Goal: Task Accomplishment & Management: Use online tool/utility

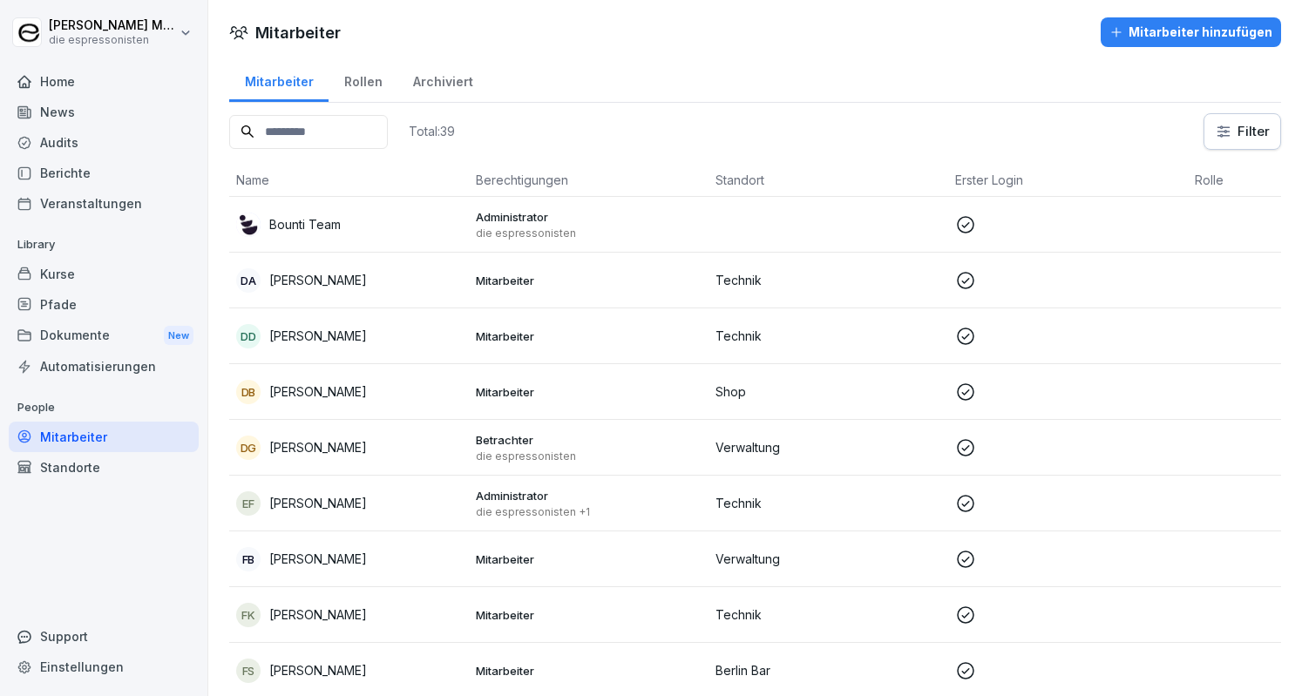
click at [151, 157] on div "Audits" at bounding box center [104, 142] width 190 height 30
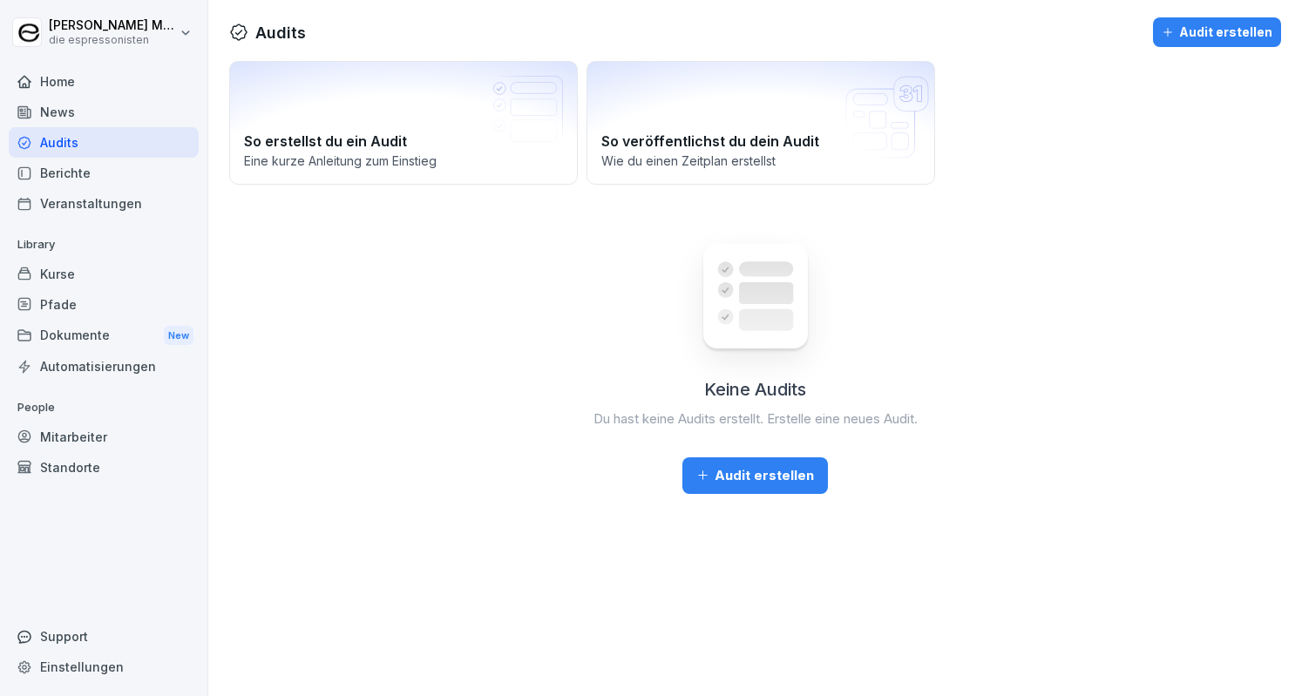
click at [93, 436] on div "Mitarbeiter" at bounding box center [104, 437] width 190 height 30
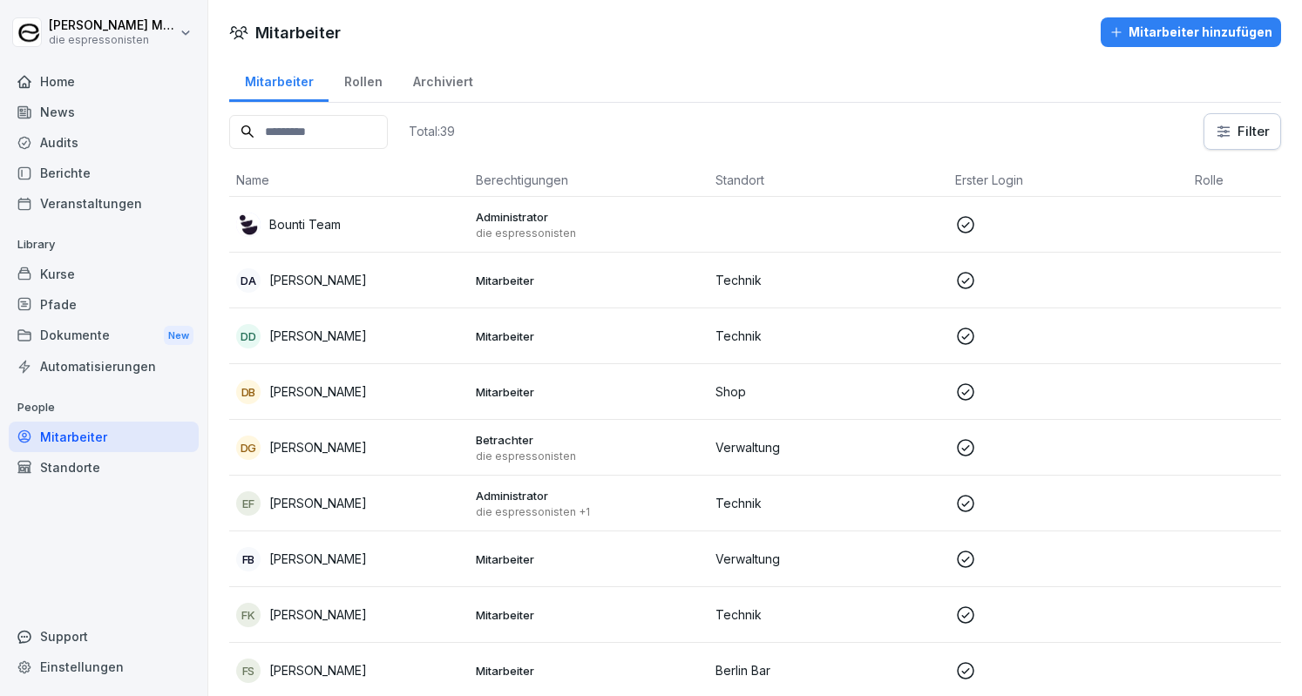
scroll to position [87, 0]
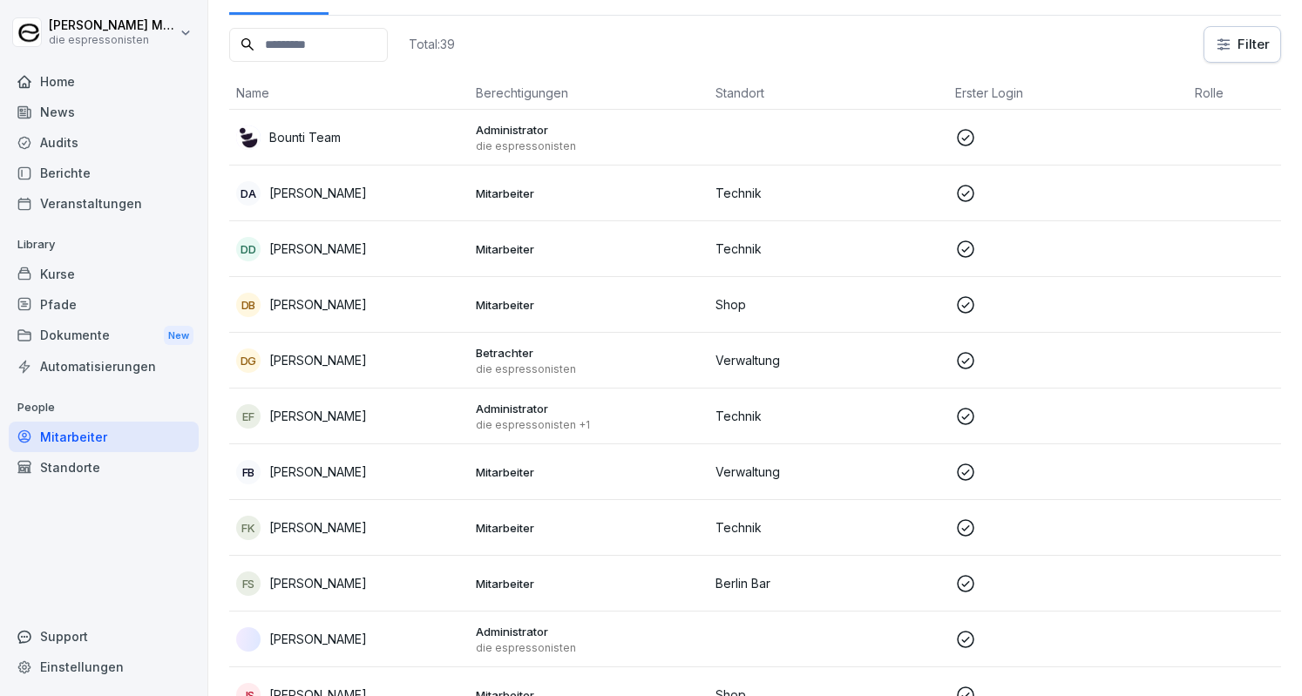
click at [333, 649] on div "[PERSON_NAME]" at bounding box center [349, 639] width 226 height 24
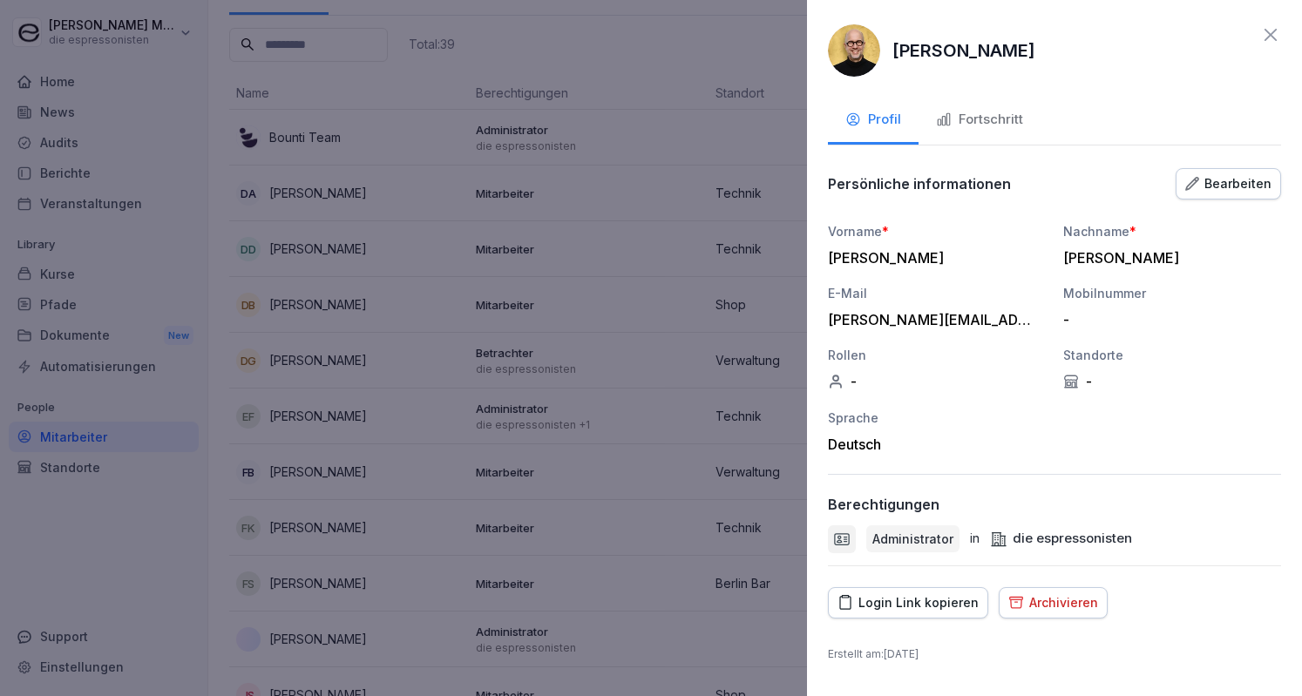
click at [484, 233] on div at bounding box center [651, 348] width 1302 height 696
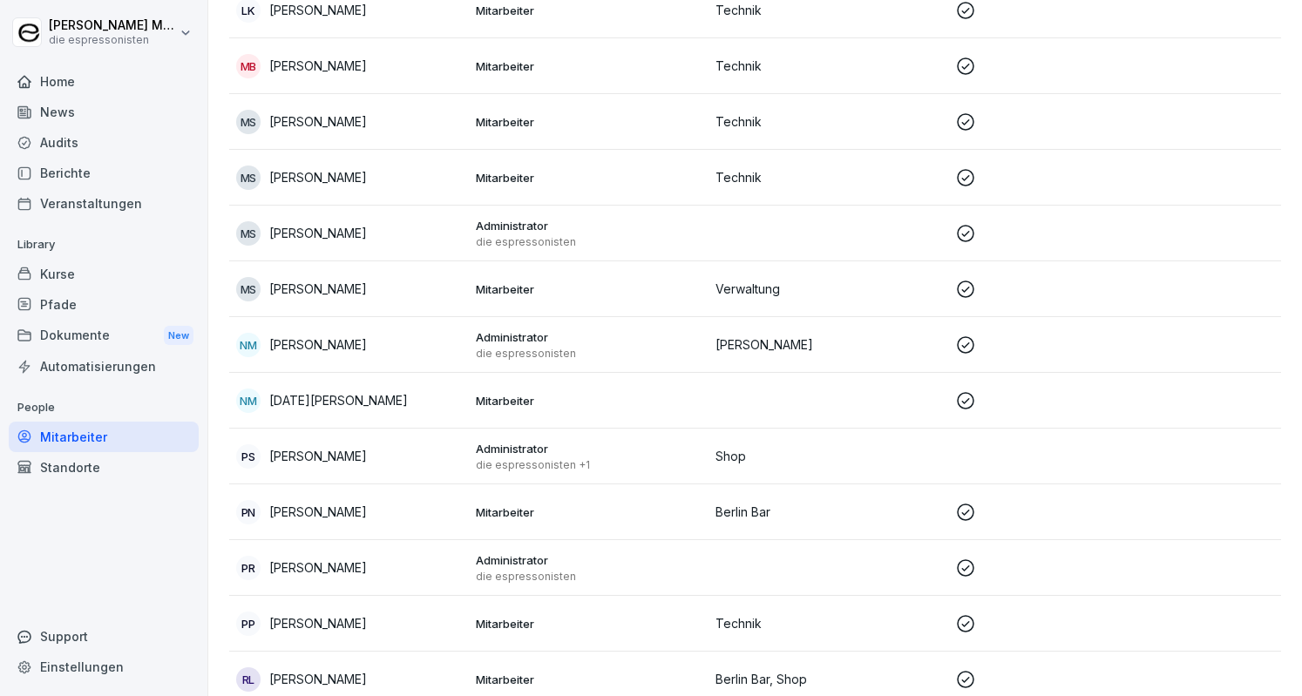
scroll to position [1220, 0]
click at [356, 349] on div "NM [PERSON_NAME]" at bounding box center [349, 343] width 226 height 24
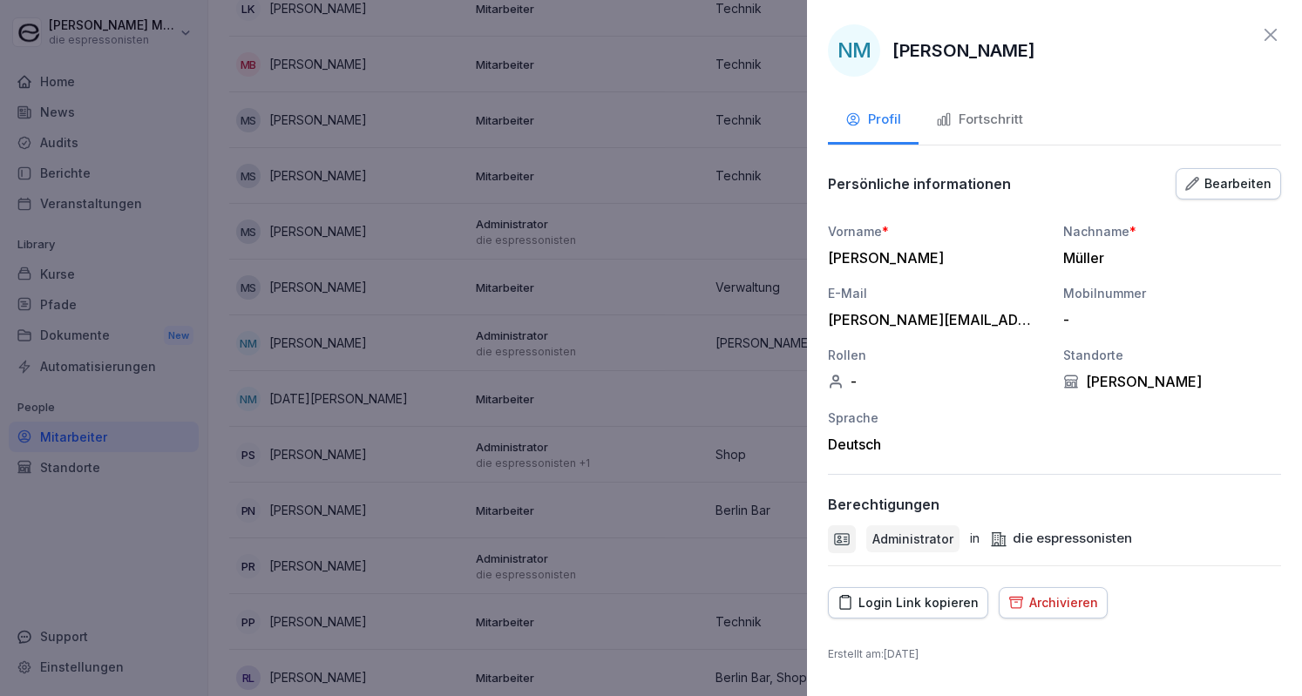
click at [854, 56] on div "NM" at bounding box center [854, 50] width 52 height 52
click at [1277, 47] on div "NM [PERSON_NAME]" at bounding box center [1054, 50] width 453 height 52
click at [1277, 32] on icon at bounding box center [1270, 34] width 21 height 21
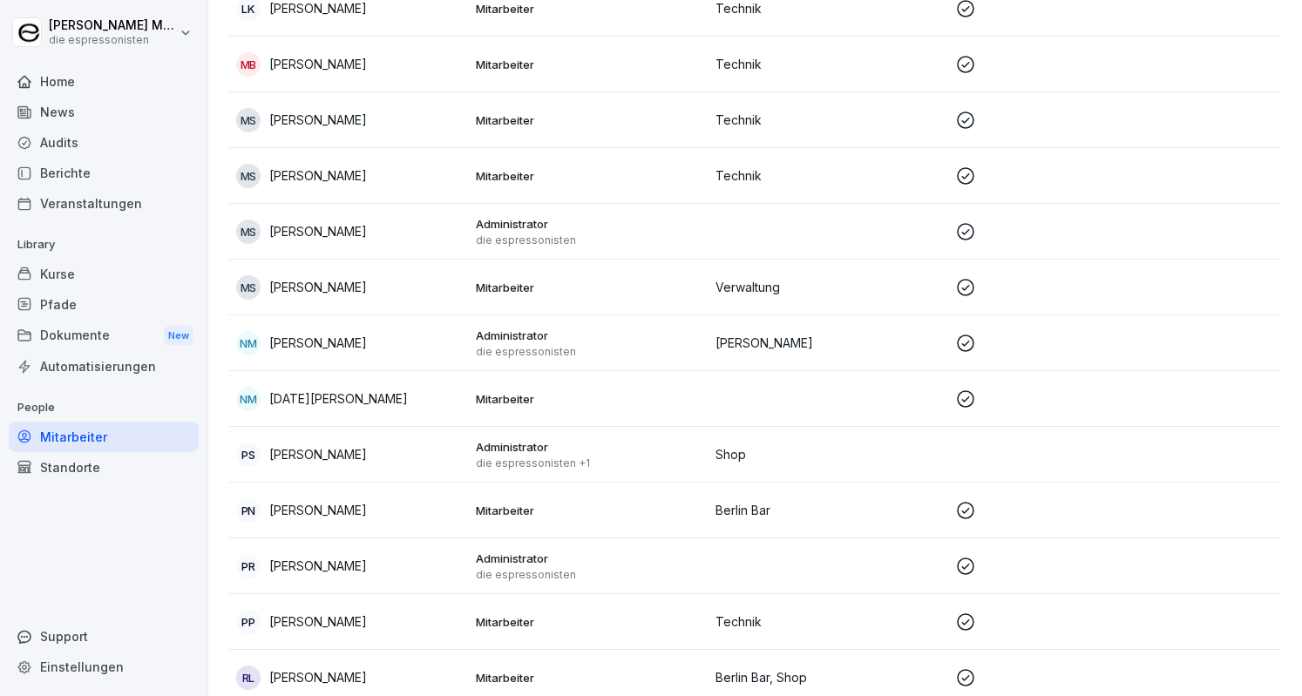
click at [744, 386] on td at bounding box center [828, 399] width 240 height 56
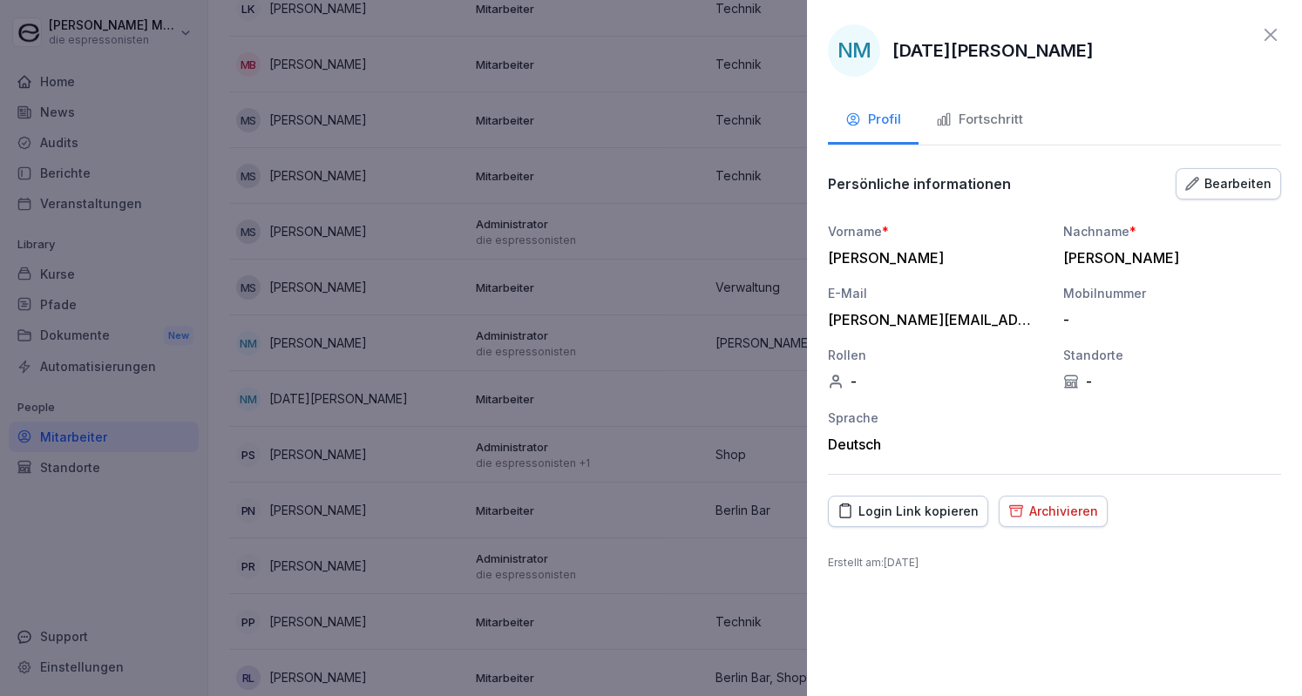
click at [1119, 366] on div "Standorte -" at bounding box center [1172, 368] width 218 height 44
click at [1092, 377] on div "-" at bounding box center [1172, 381] width 218 height 17
click at [1063, 379] on icon at bounding box center [1071, 382] width 16 height 16
click at [1275, 36] on icon at bounding box center [1270, 34] width 21 height 21
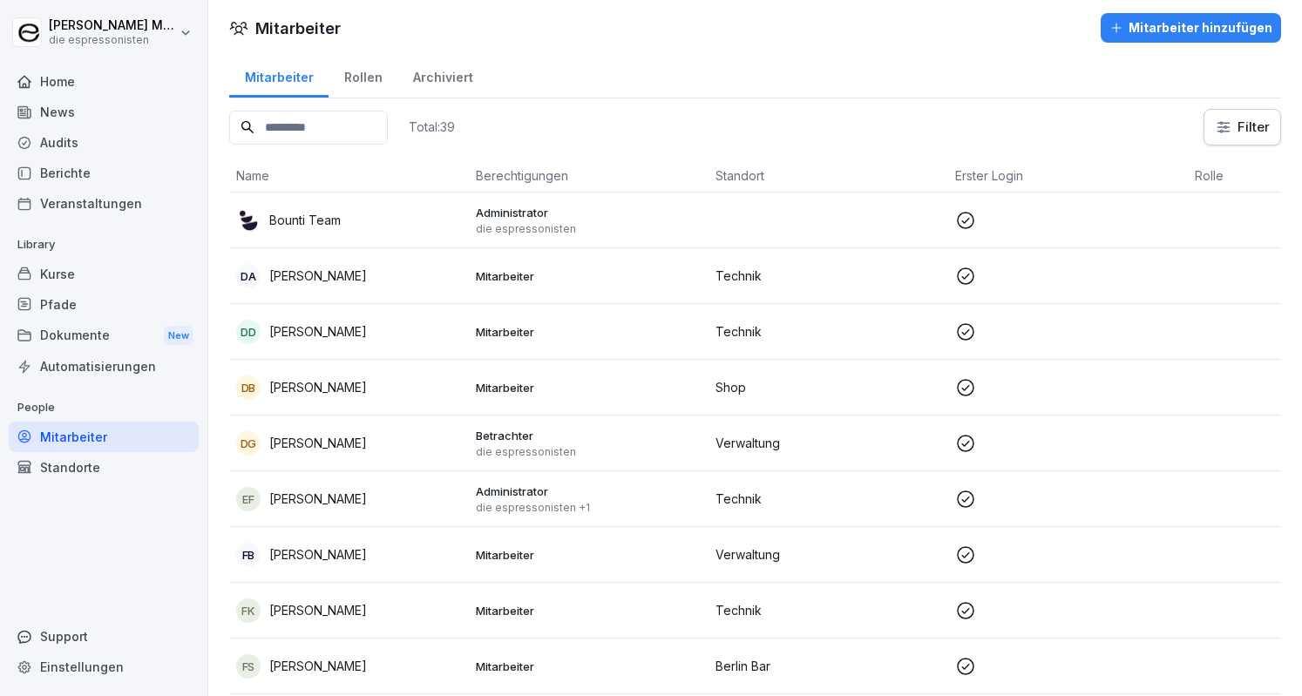
scroll to position [0, 0]
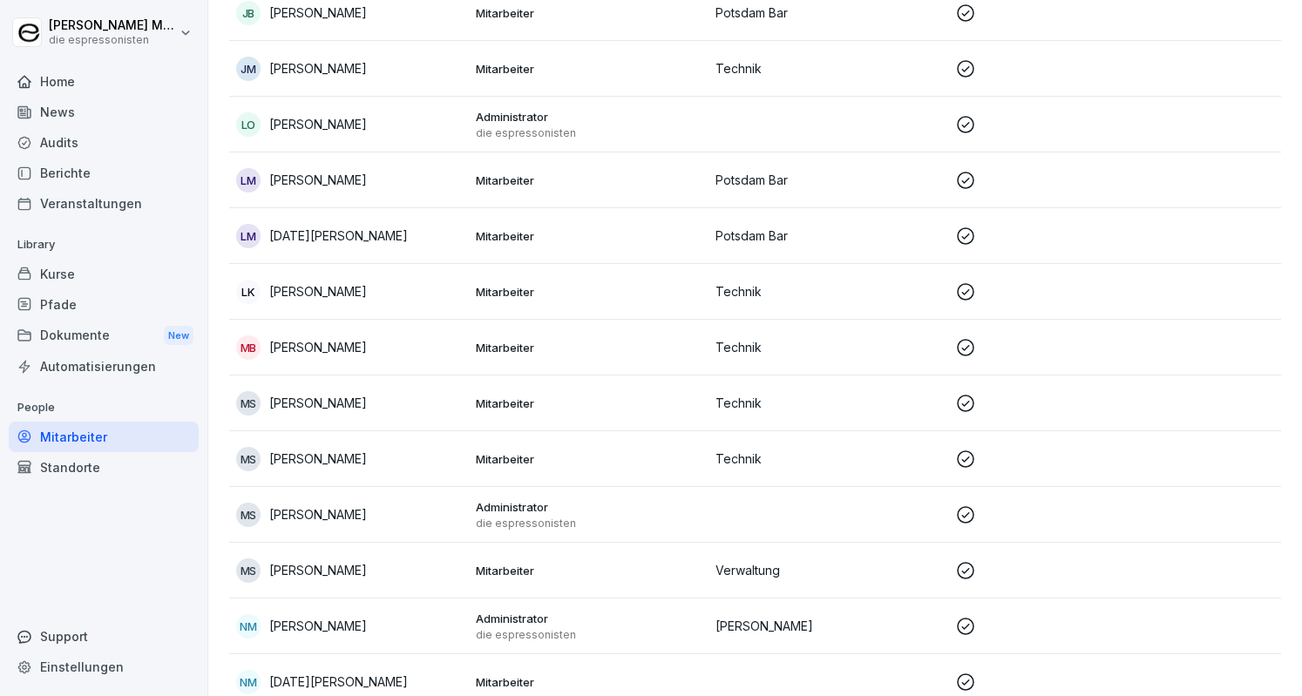
scroll to position [930, 0]
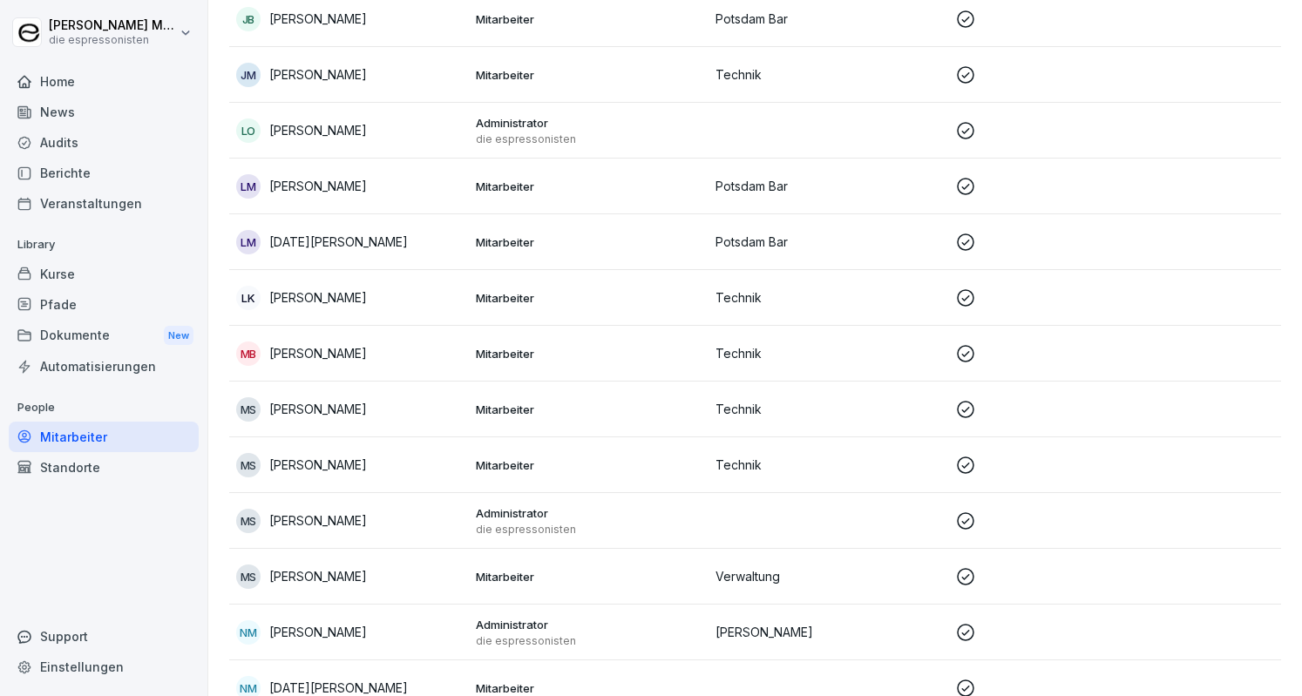
click at [131, 75] on div "Home" at bounding box center [104, 81] width 190 height 30
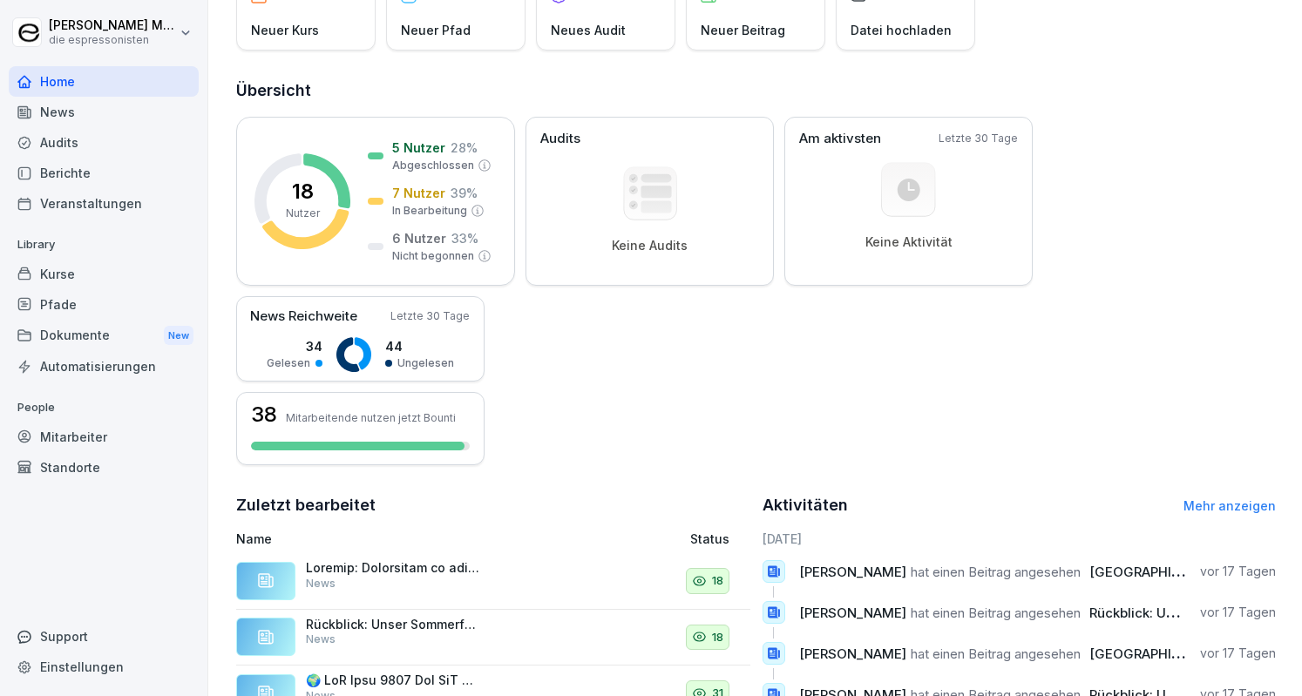
scroll to position [400, 0]
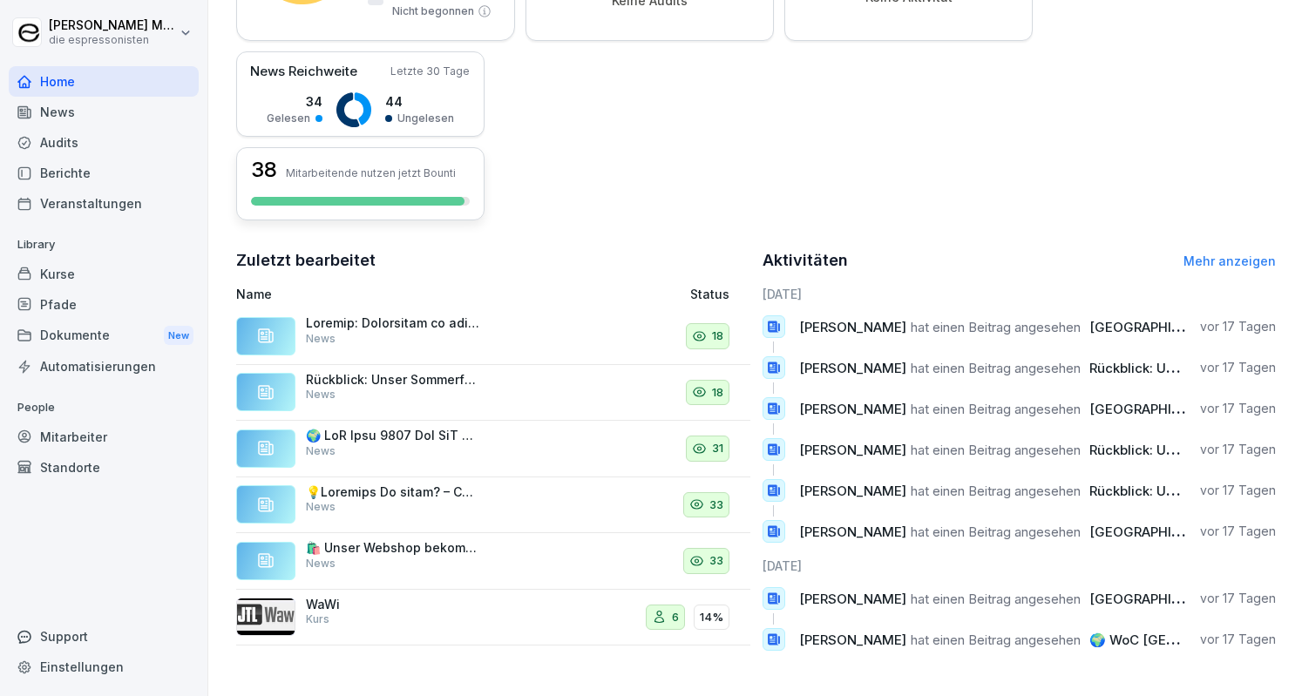
click at [284, 173] on div "38 Mitarbeitende nutzen jetzt Bounti" at bounding box center [360, 183] width 248 height 73
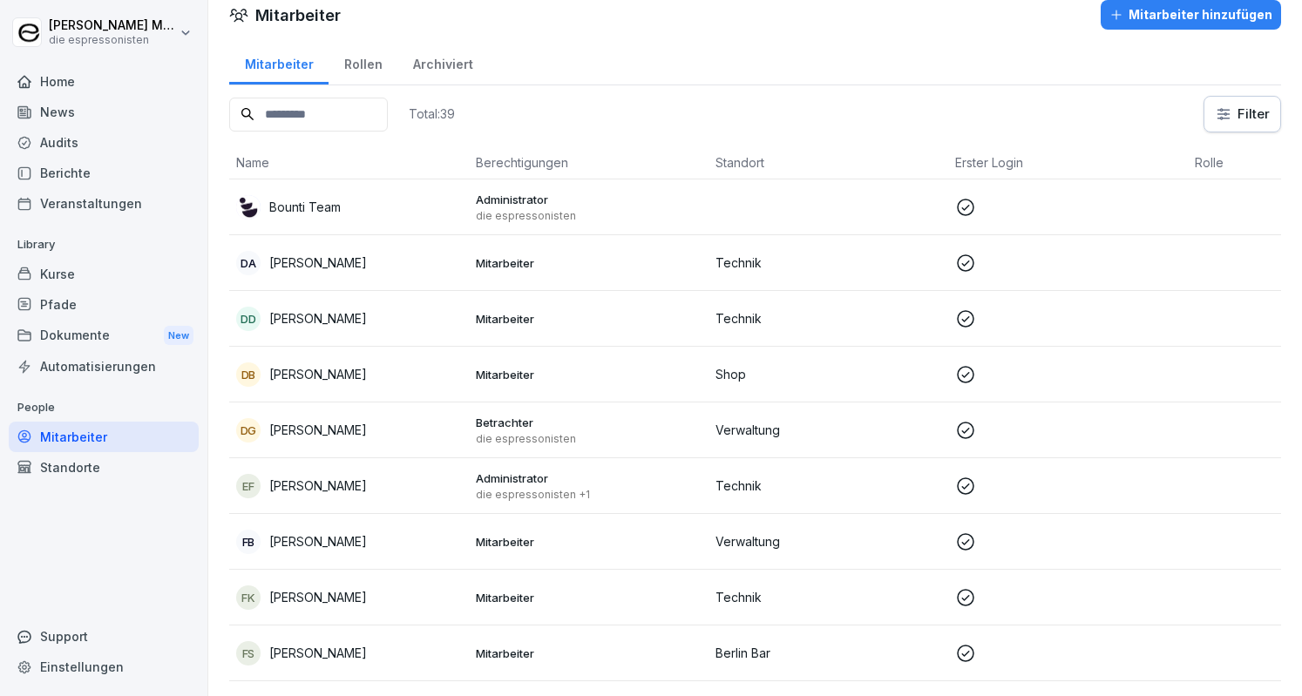
drag, startPoint x: 284, startPoint y: 173, endPoint x: 737, endPoint y: 46, distance: 470.5
click at [737, 46] on div "Mitarbeiter Rollen Archiviert" at bounding box center [755, 62] width 1052 height 45
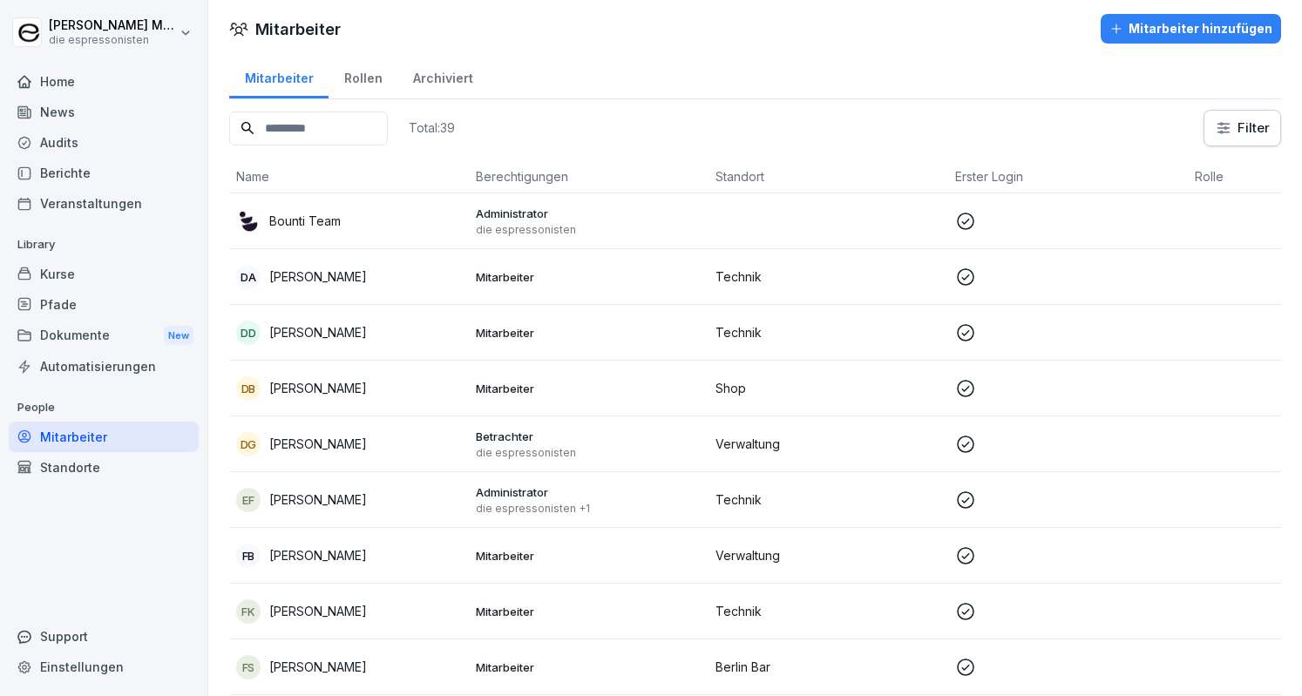
scroll to position [0, 0]
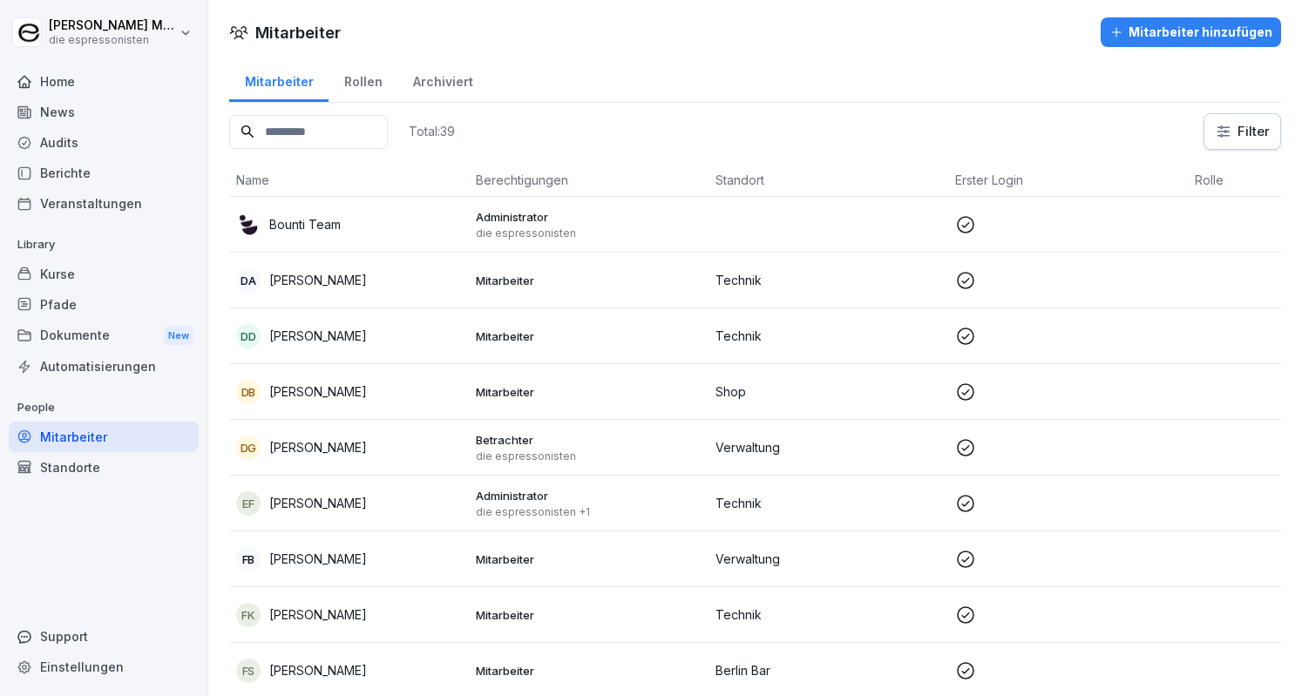
click at [146, 139] on div "Audits" at bounding box center [104, 142] width 190 height 30
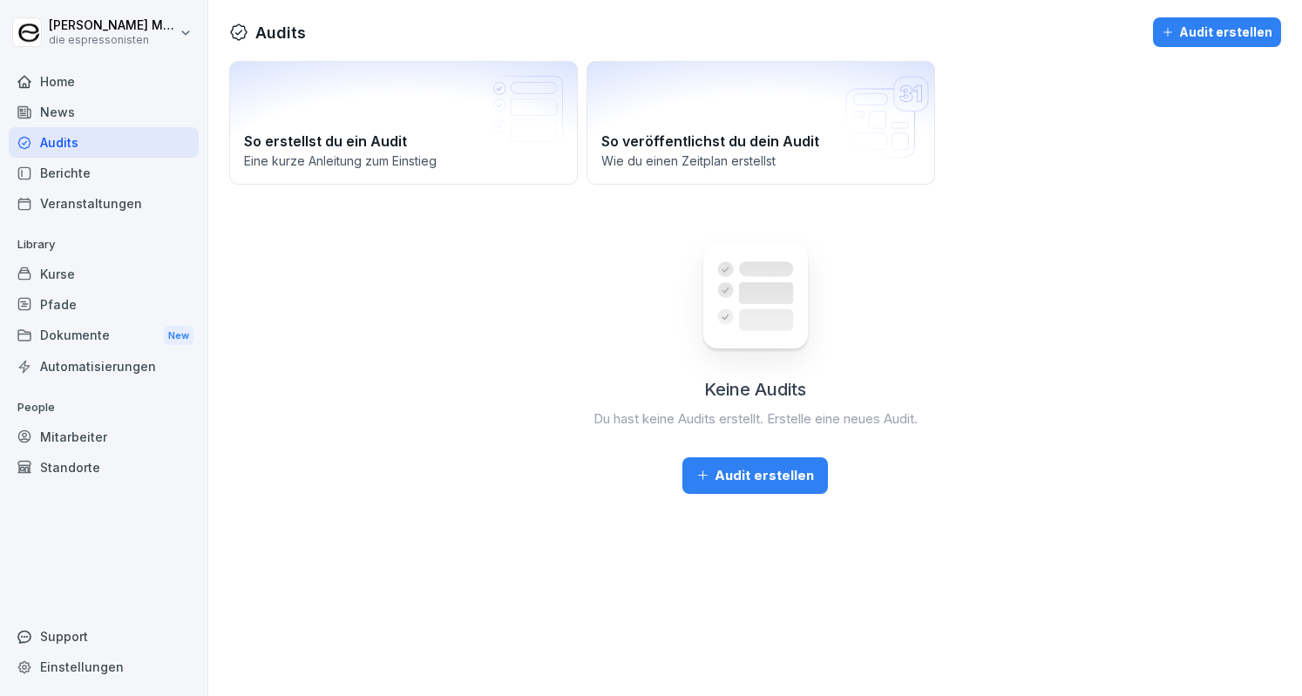
click at [772, 479] on div "Audit erstellen" at bounding box center [755, 475] width 118 height 19
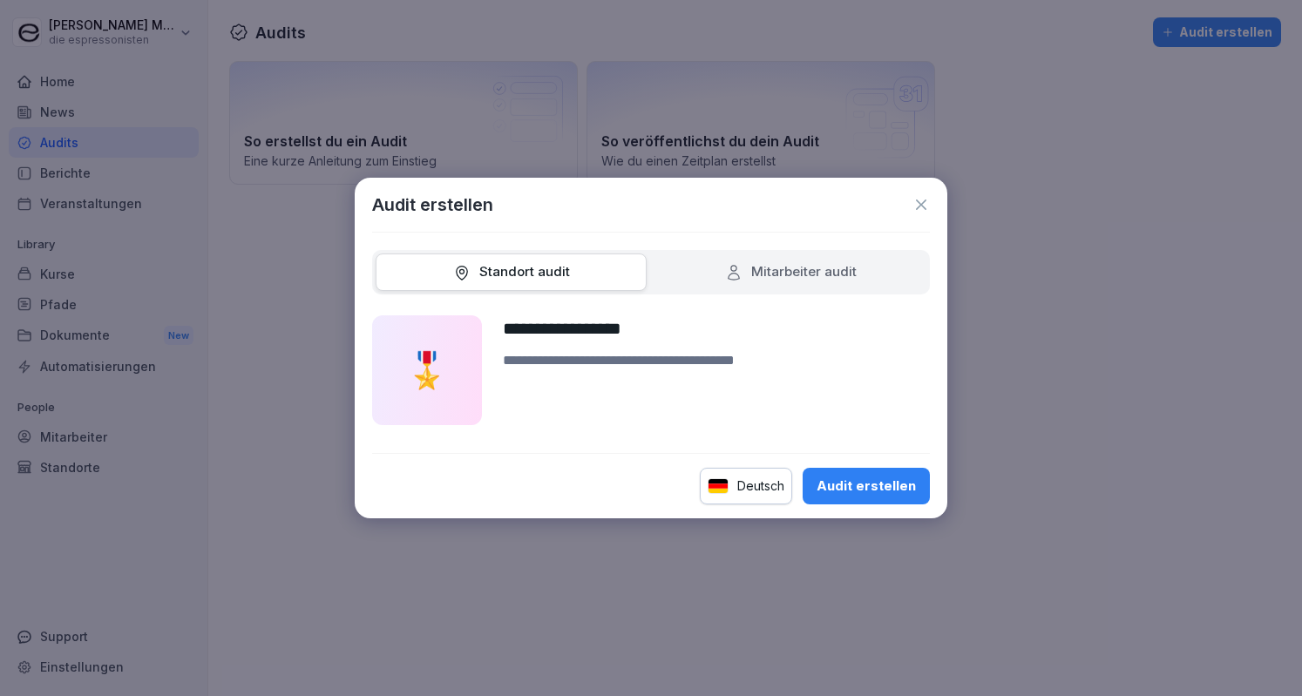
type input "**********"
click at [876, 471] on button "Audit erstellen" at bounding box center [865, 486] width 127 height 37
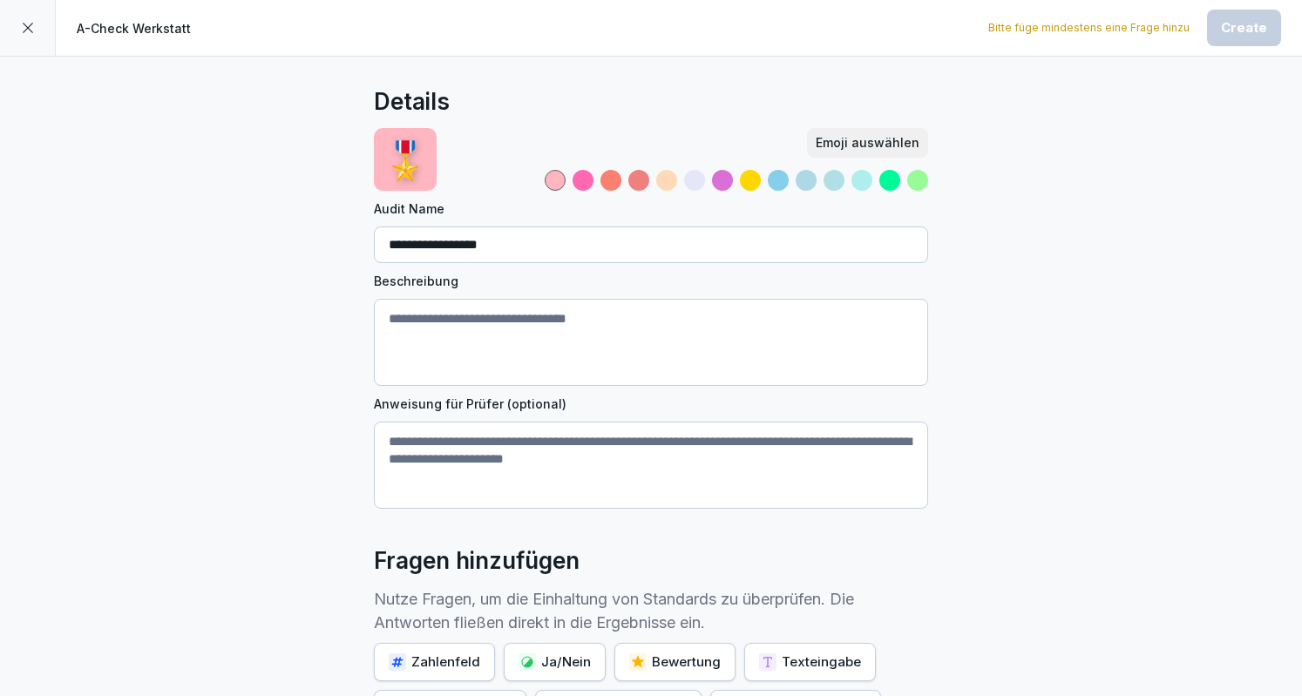
click at [634, 184] on div at bounding box center [638, 180] width 21 height 21
click at [727, 177] on div at bounding box center [735, 180] width 383 height 21
click at [774, 178] on div at bounding box center [778, 180] width 21 height 21
click at [789, 167] on div "Emoji auswählen" at bounding box center [691, 159] width 474 height 63
click at [801, 178] on div at bounding box center [805, 180] width 21 height 21
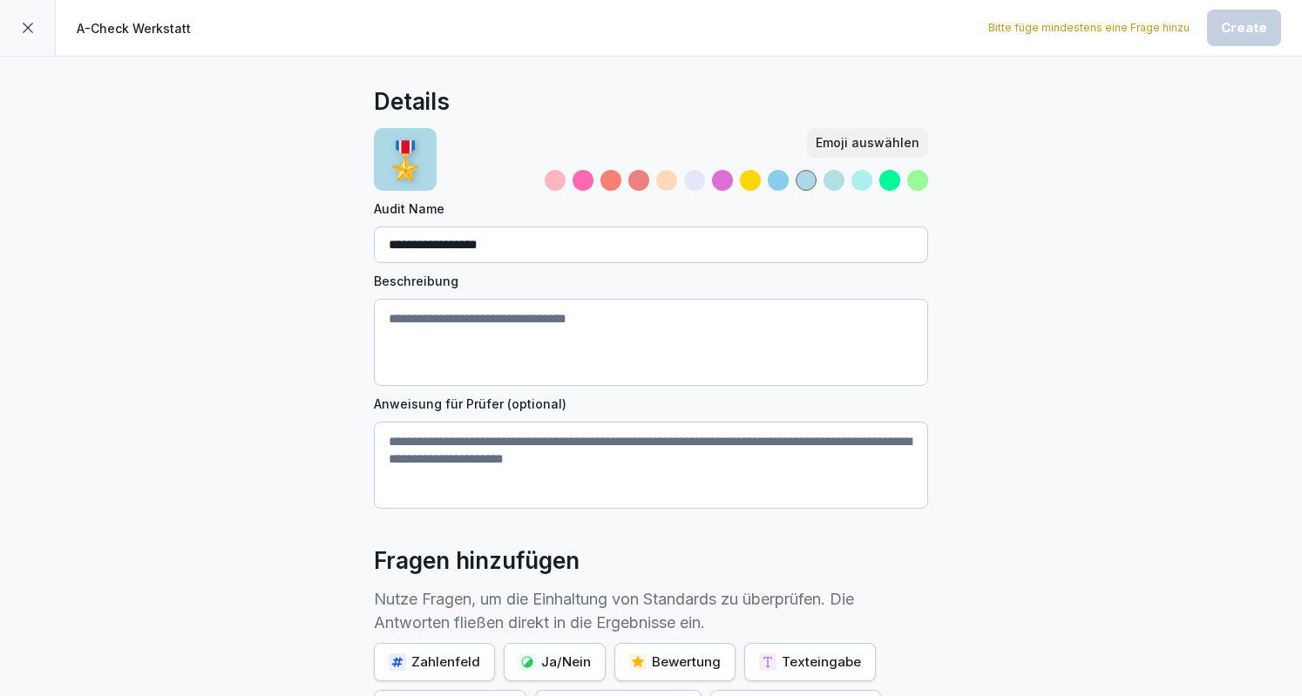
click at [823, 184] on div at bounding box center [833, 180] width 21 height 21
click at [896, 139] on div "Emoji auswählen" at bounding box center [867, 142] width 104 height 19
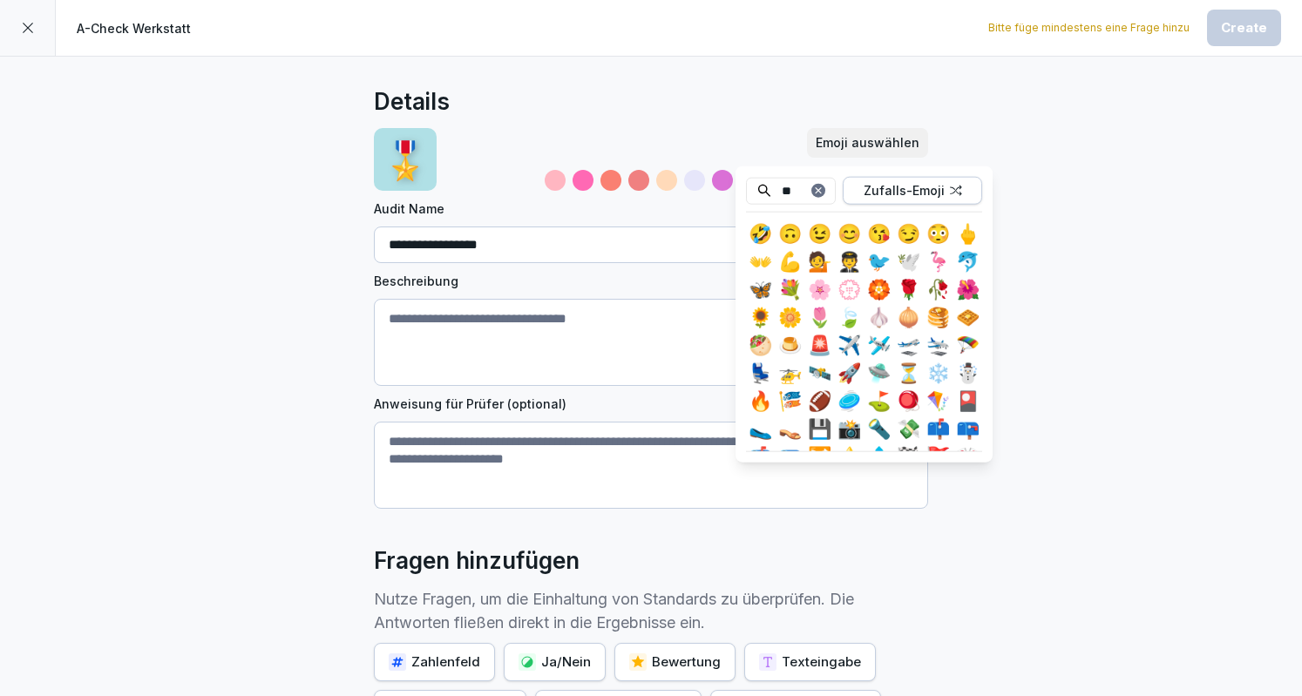
type input "**"
click at [847, 335] on div "✈️" at bounding box center [849, 345] width 28 height 28
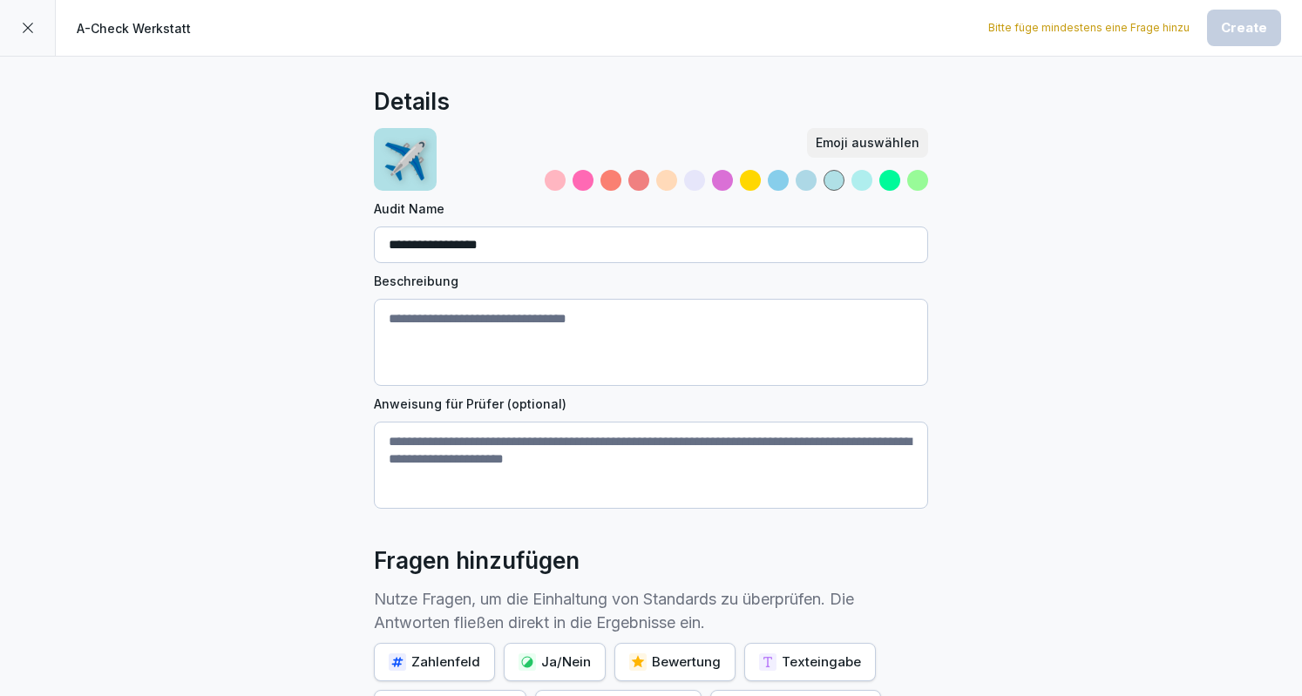
click at [685, 102] on div "Details" at bounding box center [651, 102] width 554 height 35
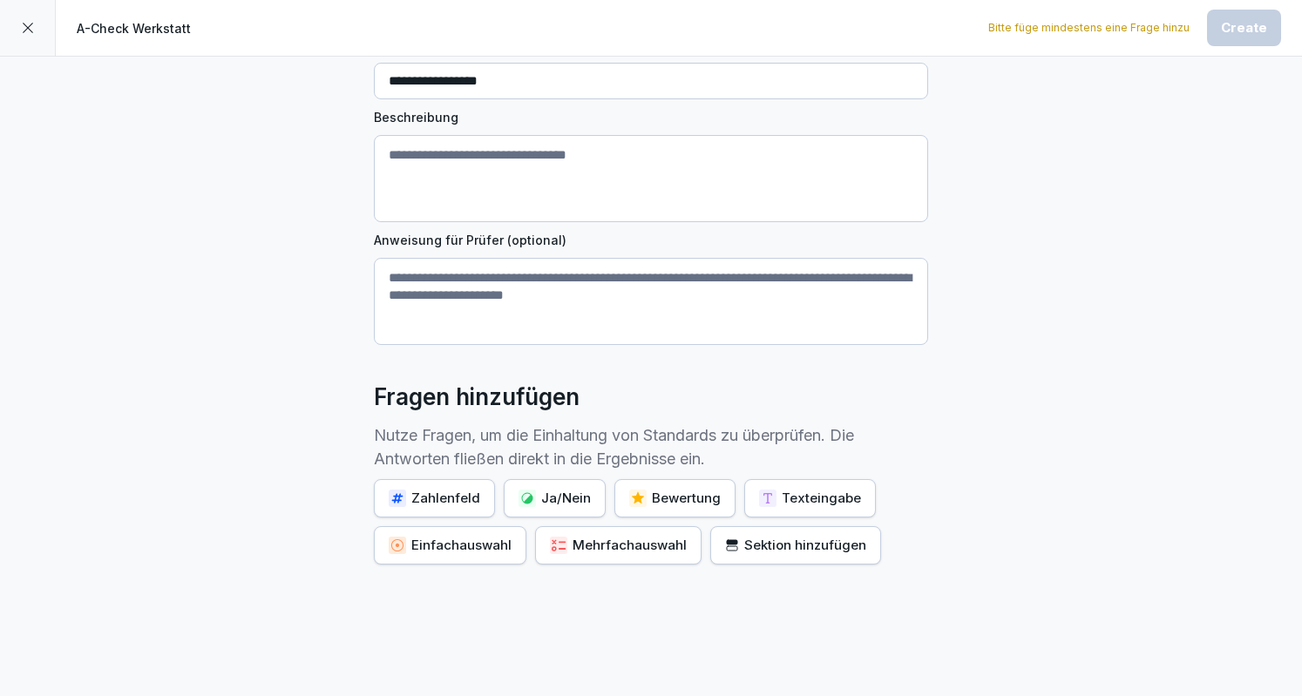
scroll to position [218, 0]
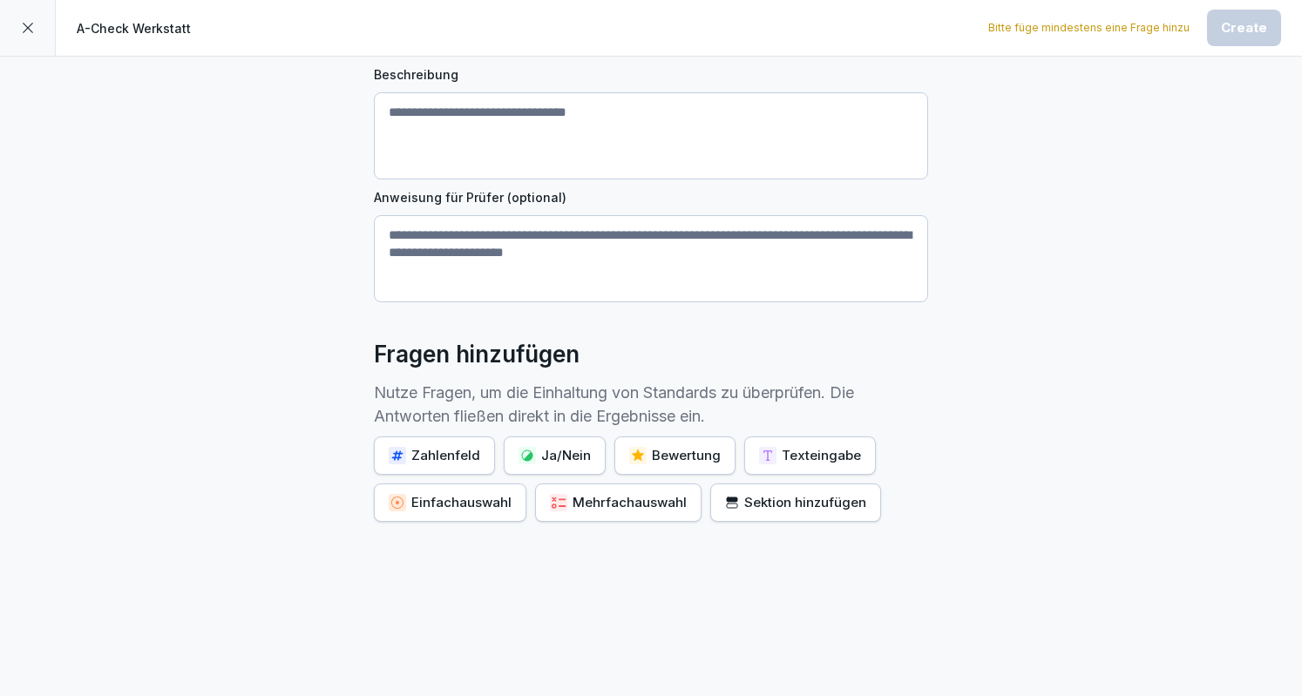
click at [465, 496] on div "Einfachauswahl" at bounding box center [450, 502] width 123 height 19
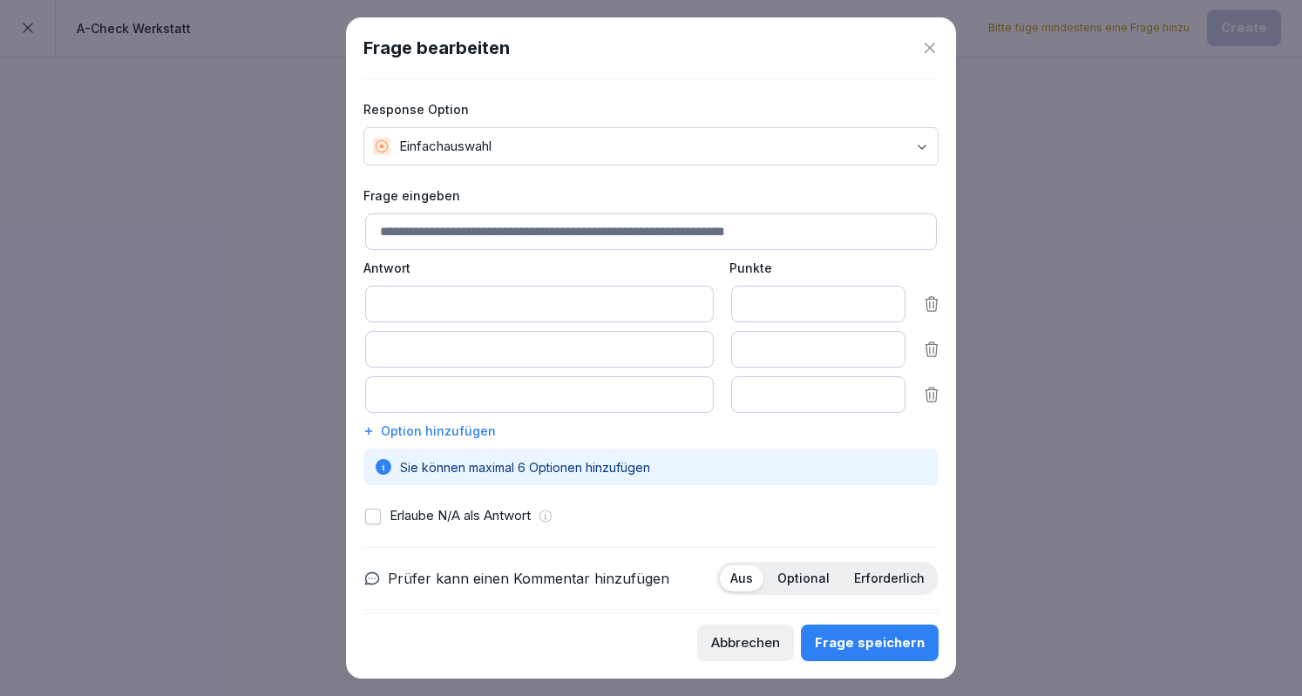
click at [798, 128] on body "**********" at bounding box center [651, 348] width 1302 height 696
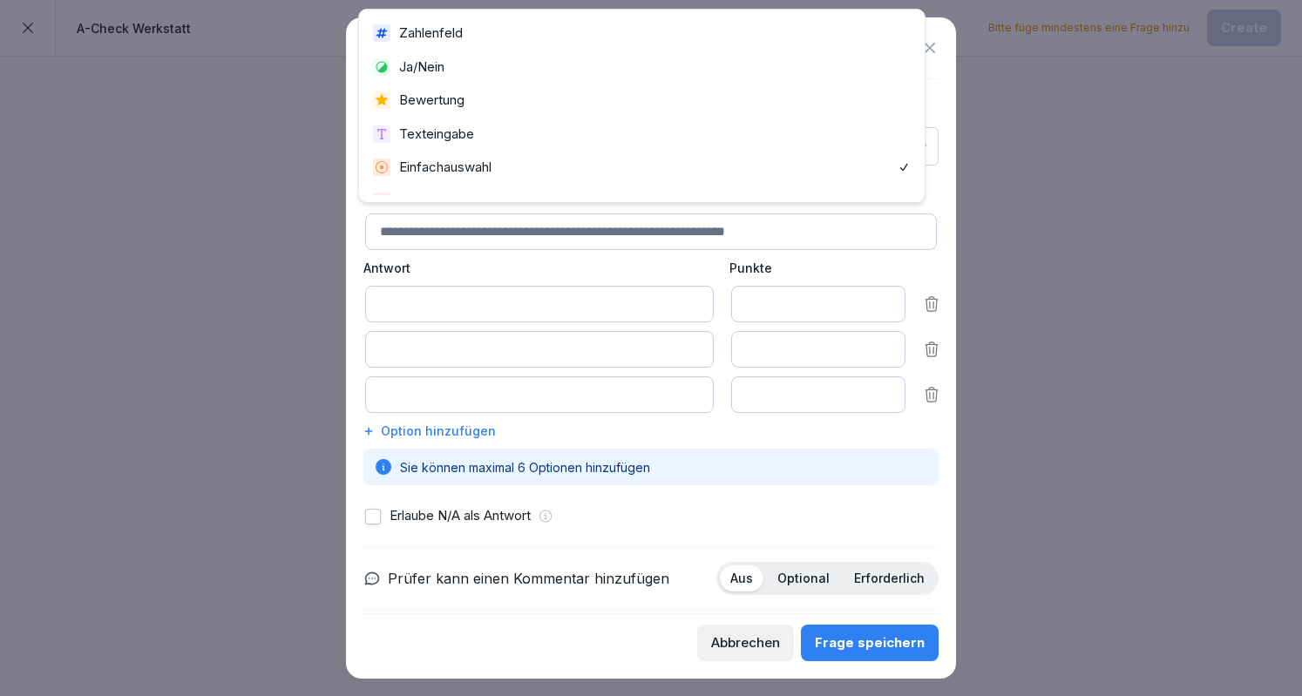
scroll to position [22, 0]
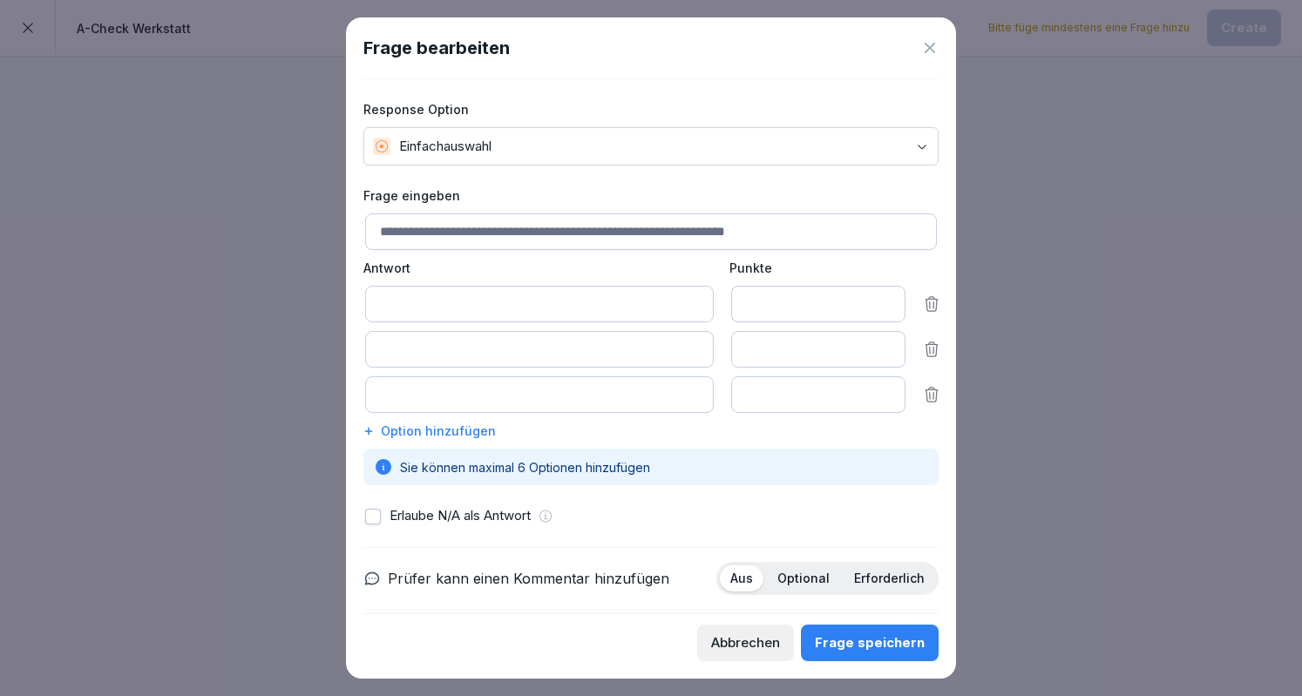
click at [643, 142] on body "**********" at bounding box center [651, 348] width 1302 height 696
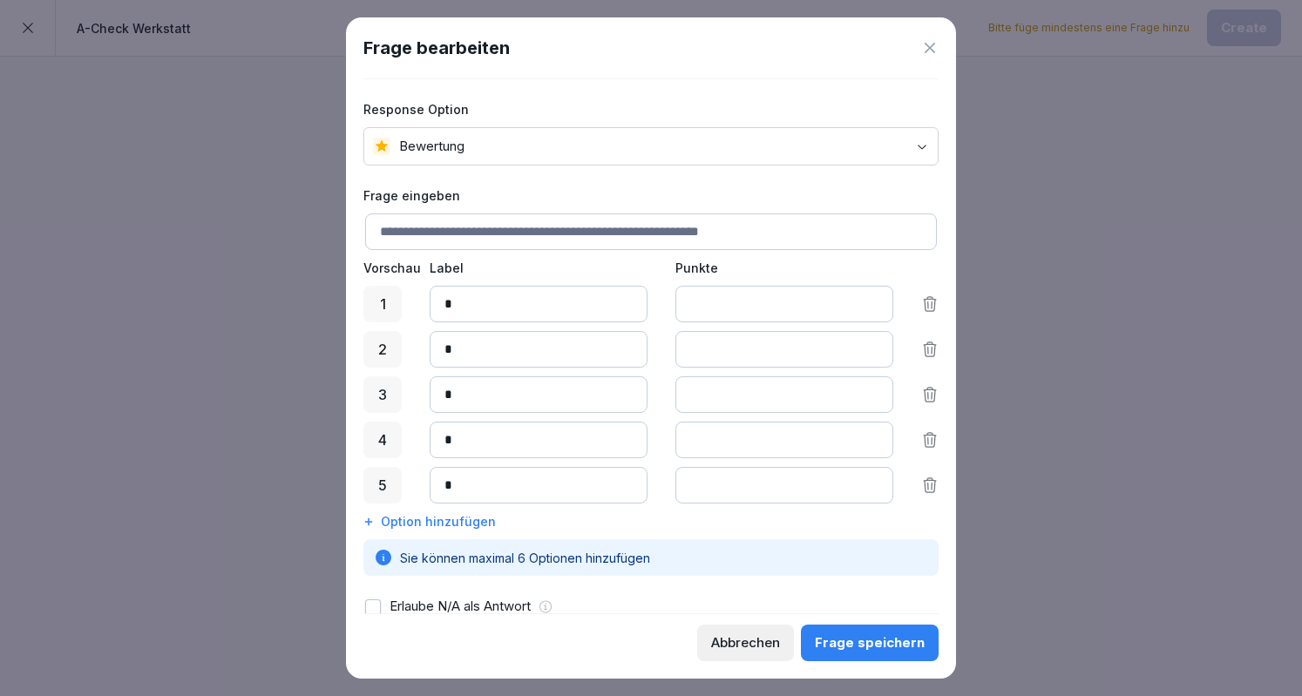
click at [936, 41] on icon at bounding box center [929, 47] width 17 height 17
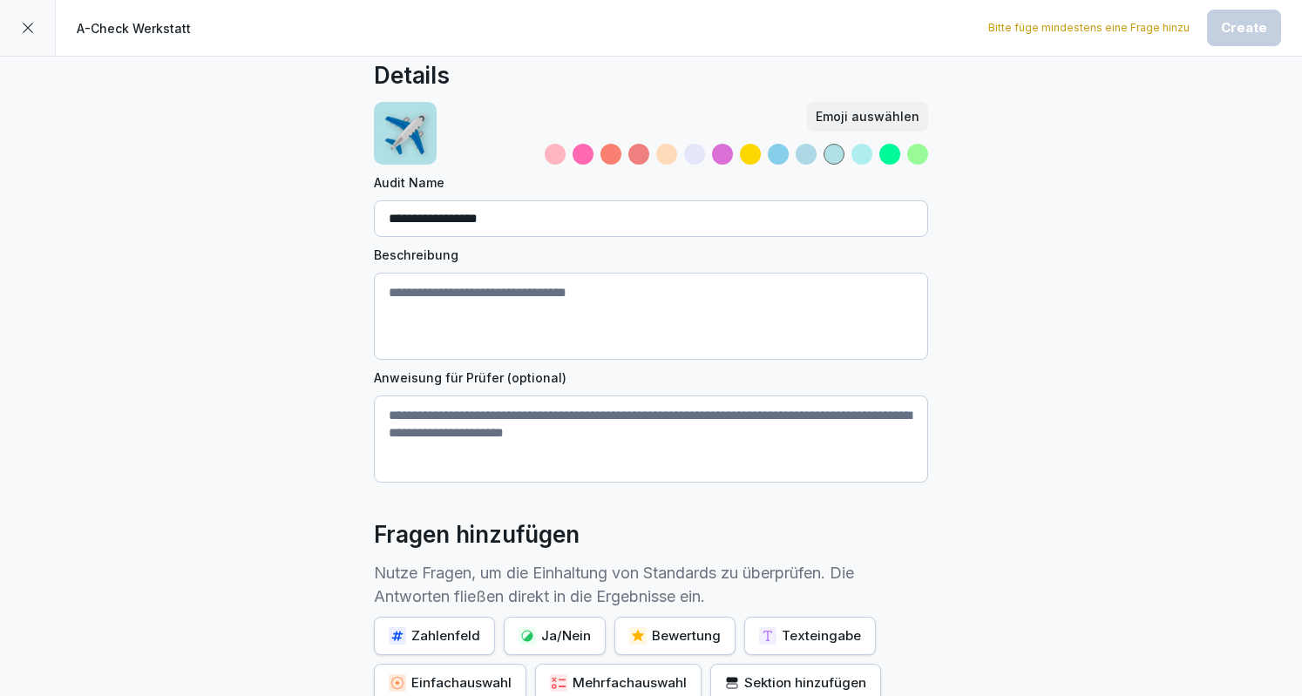
scroll to position [0, 0]
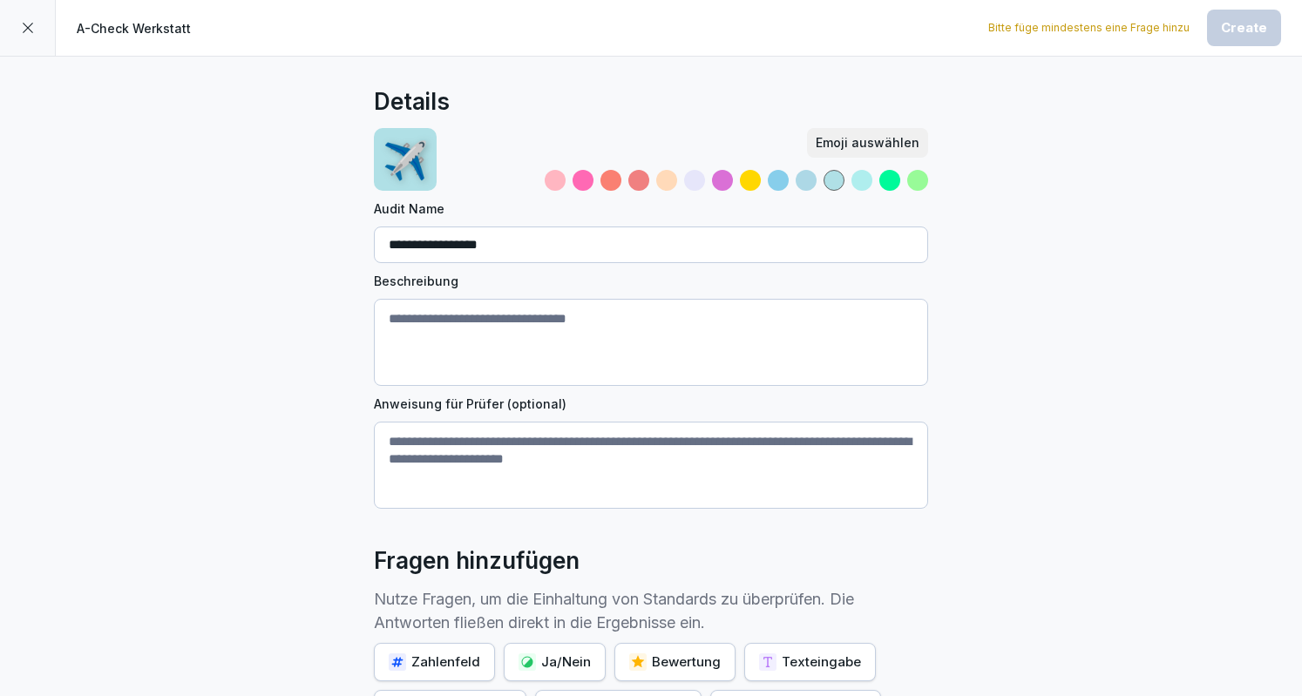
click at [35, 37] on div at bounding box center [28, 28] width 56 height 56
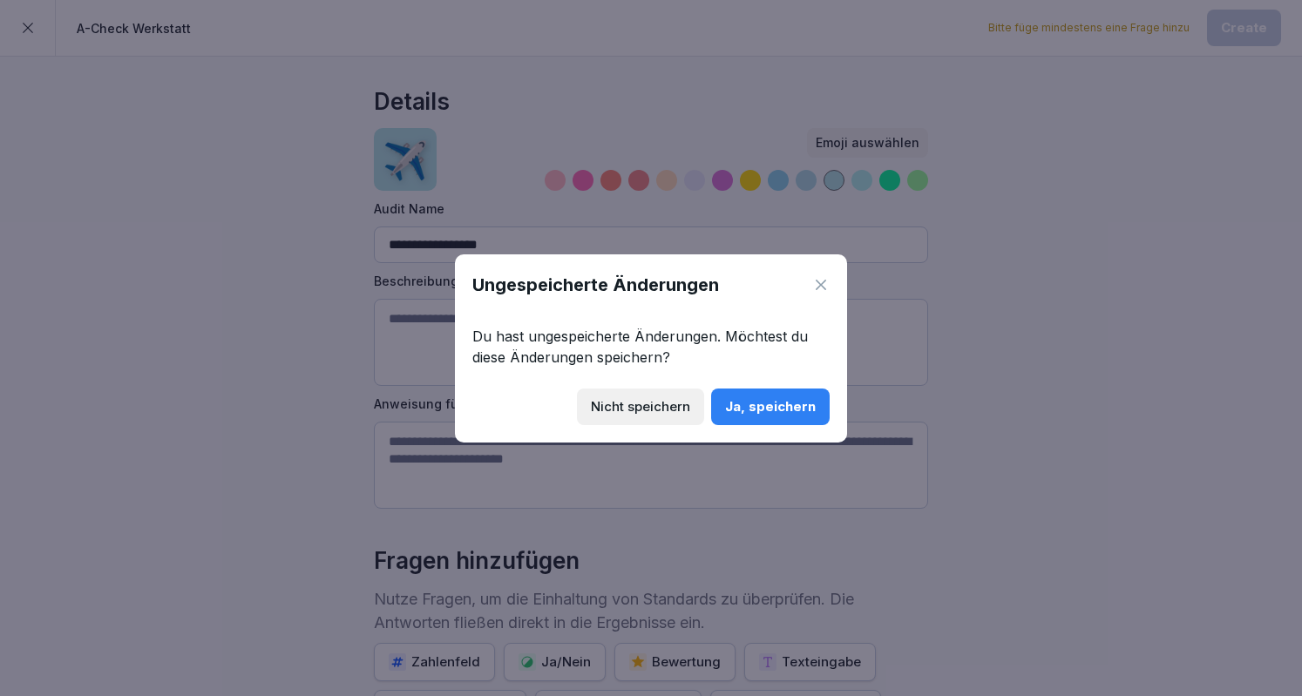
click at [671, 409] on div "Nicht speichern" at bounding box center [640, 406] width 99 height 19
